Goal: Information Seeking & Learning: Learn about a topic

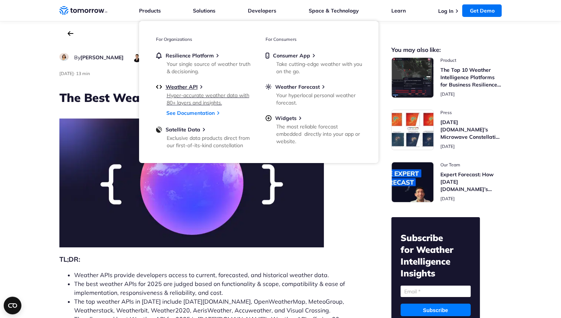
click at [192, 93] on div "Hyper-accurate weather data with 80+ layers and insights." at bounding box center [210, 99] width 86 height 15
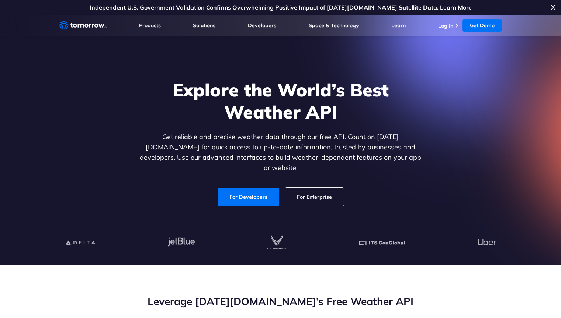
scroll to position [37, 0]
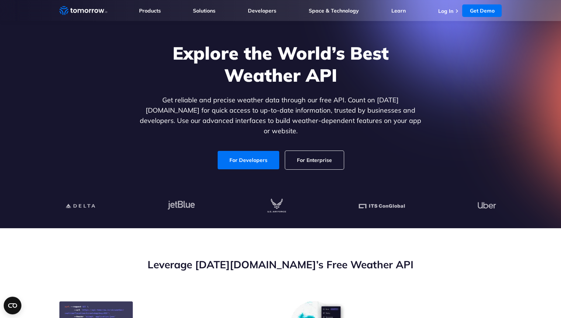
drag, startPoint x: 214, startPoint y: 298, endPoint x: 211, endPoint y: 316, distance: 18.7
drag, startPoint x: 211, startPoint y: 316, endPoint x: 167, endPoint y: 262, distance: 69.7
click at [157, 274] on div "Leverage [DATE][DOMAIN_NAME]’s Free Weather API" at bounding box center [280, 279] width 442 height 43
click at [322, 152] on link "For Enterprise" at bounding box center [314, 160] width 59 height 18
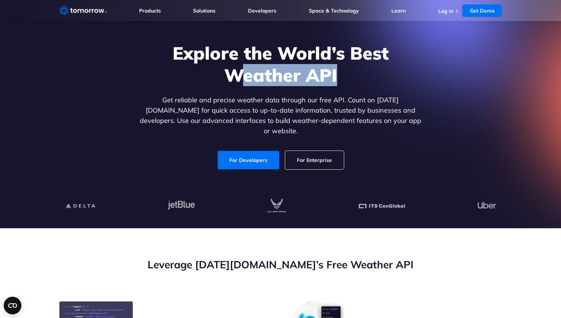
drag, startPoint x: 236, startPoint y: 81, endPoint x: 394, endPoint y: 78, distance: 158.2
click at [394, 78] on h1 "Explore the World’s Best Weather API" at bounding box center [280, 64] width 285 height 44
